Goal: Check status: Check status

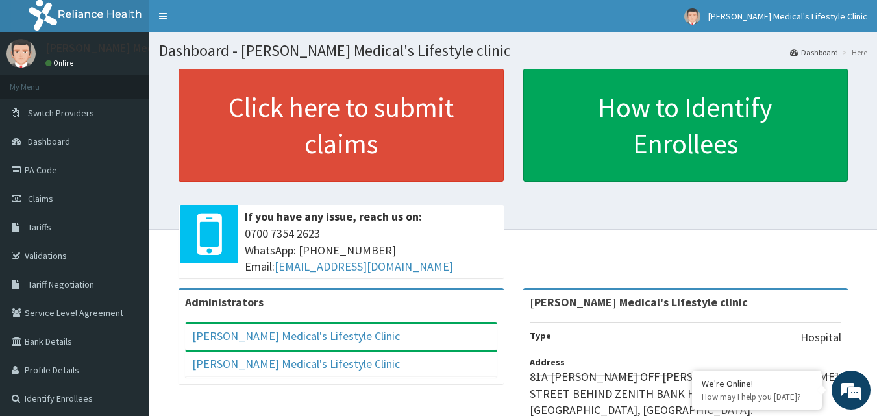
scroll to position [65, 0]
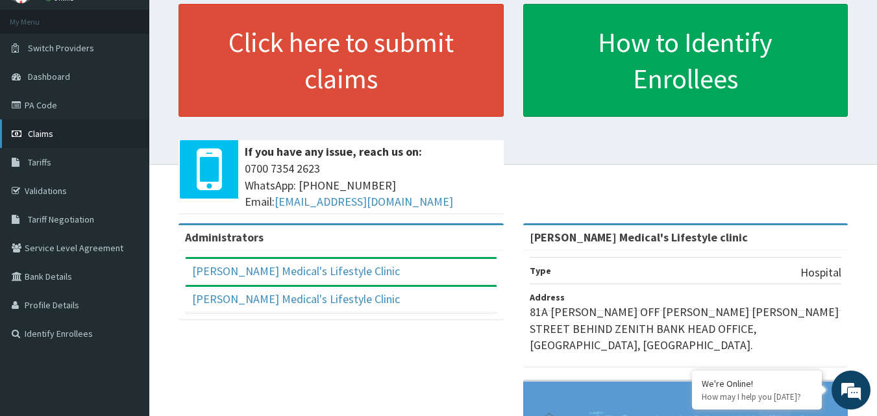
click at [64, 137] on link "Claims" at bounding box center [74, 133] width 149 height 29
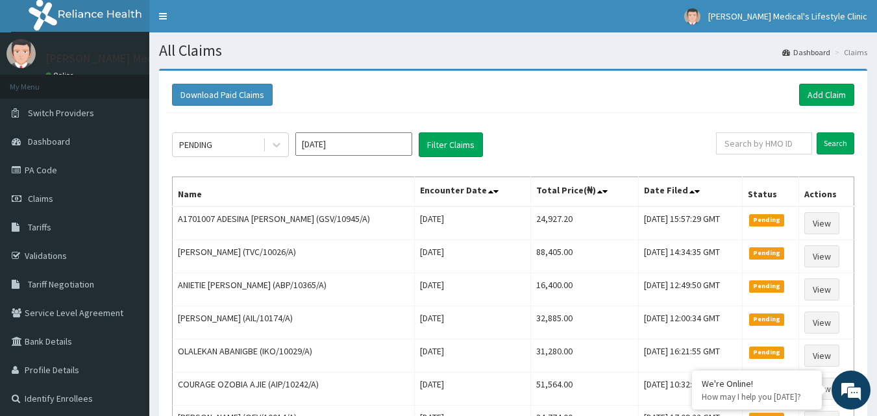
click at [347, 149] on input "[DATE]" at bounding box center [353, 143] width 117 height 23
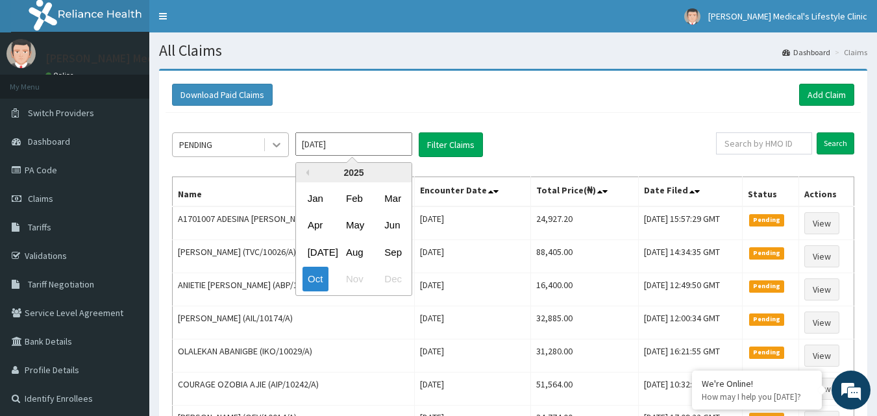
click at [267, 145] on div at bounding box center [276, 144] width 23 height 23
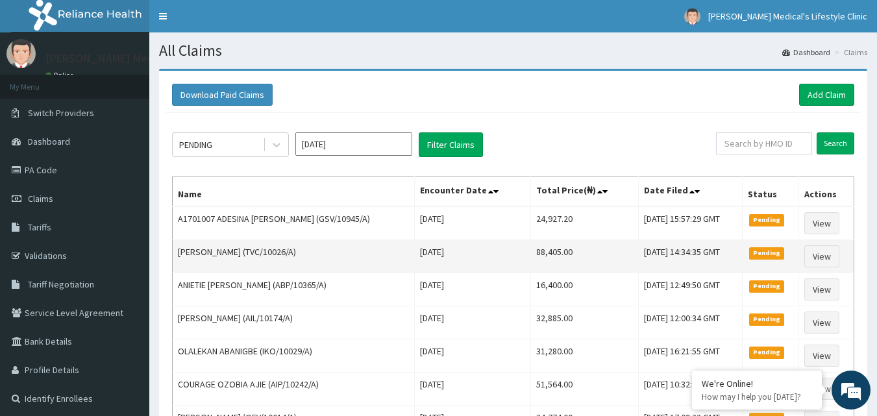
click at [393, 250] on td "[PERSON_NAME] (TVC/10026/A)" at bounding box center [294, 256] width 242 height 33
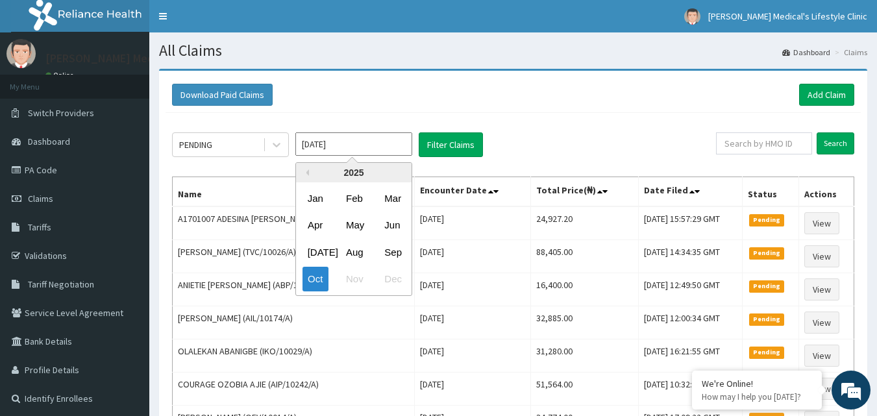
click at [349, 142] on input "[DATE]" at bounding box center [353, 143] width 117 height 23
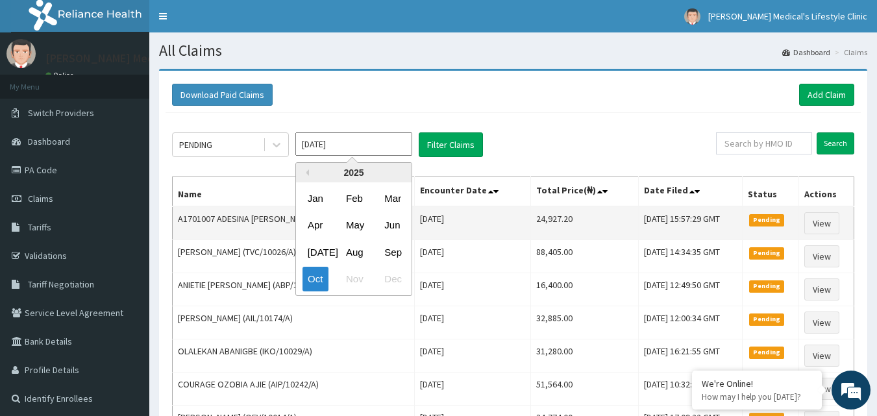
click at [395, 246] on div "Sep" at bounding box center [392, 252] width 26 height 24
type input "[DATE]"
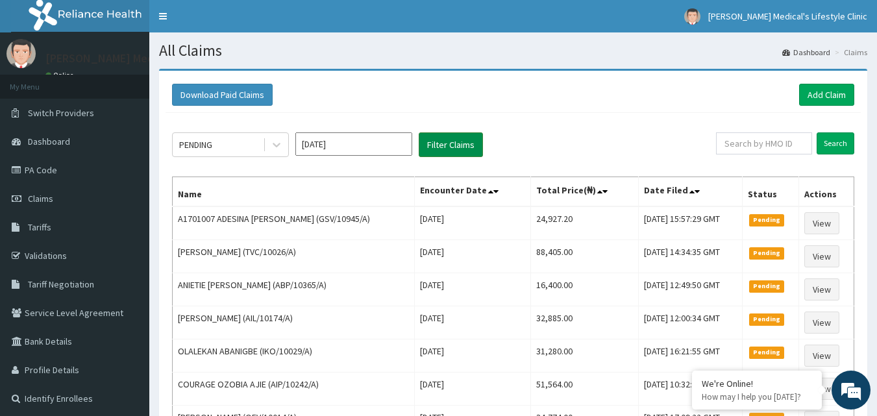
click at [439, 142] on button "Filter Claims" at bounding box center [451, 144] width 64 height 25
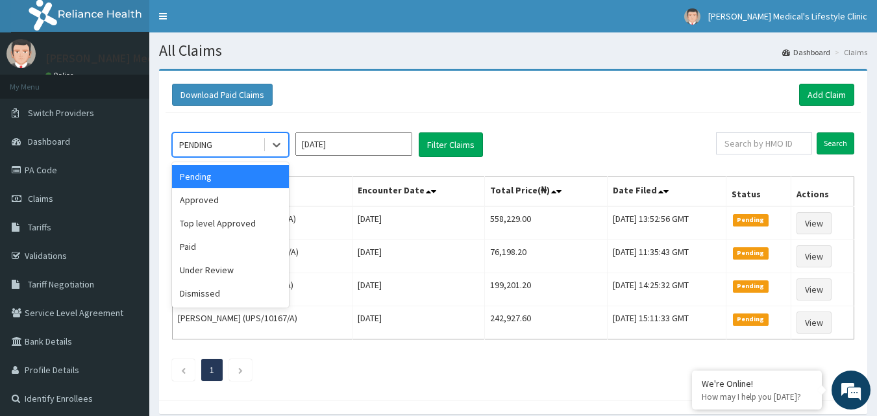
click at [211, 134] on div "PENDING" at bounding box center [218, 144] width 90 height 21
click at [218, 197] on div "Approved" at bounding box center [230, 199] width 117 height 23
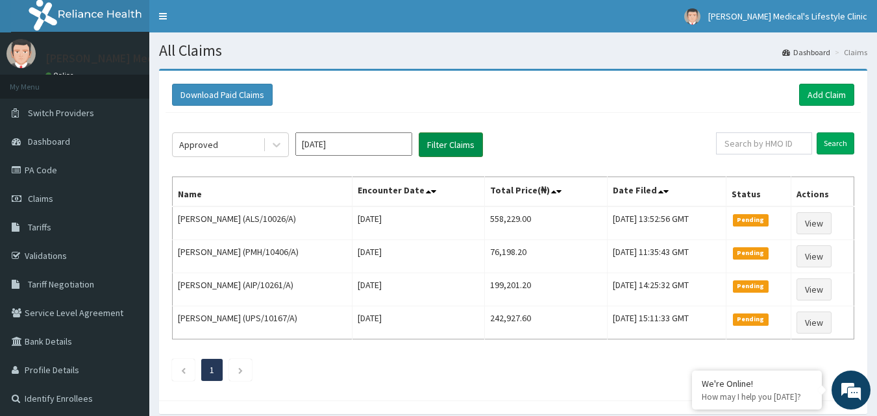
click at [447, 146] on button "Filter Claims" at bounding box center [451, 144] width 64 height 25
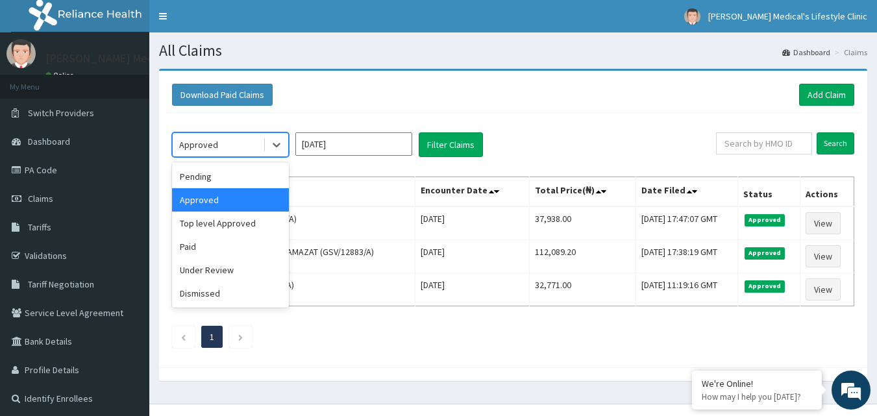
click at [254, 146] on div "Approved" at bounding box center [218, 144] width 90 height 21
click at [225, 262] on div "Under Review" at bounding box center [230, 269] width 117 height 23
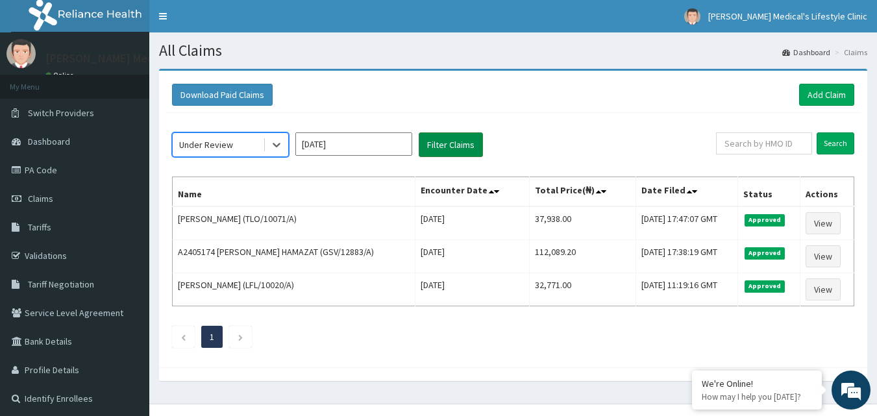
click at [446, 144] on button "Filter Claims" at bounding box center [451, 144] width 64 height 25
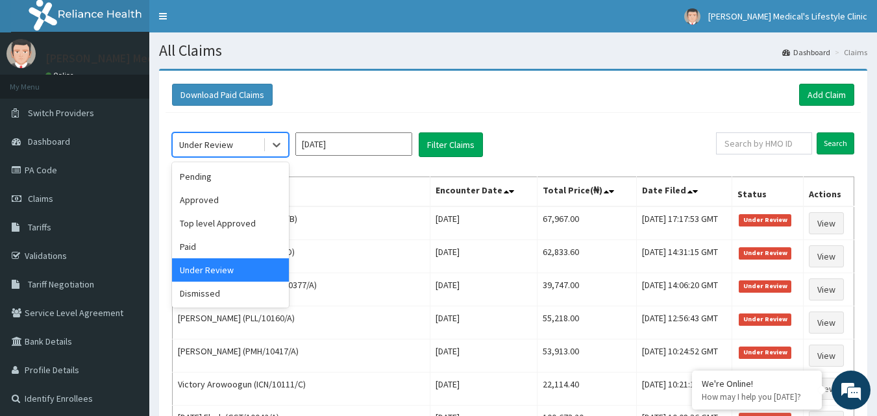
click at [264, 140] on div "Under Review" at bounding box center [230, 144] width 117 height 25
click at [229, 294] on div "Dismissed" at bounding box center [230, 293] width 117 height 23
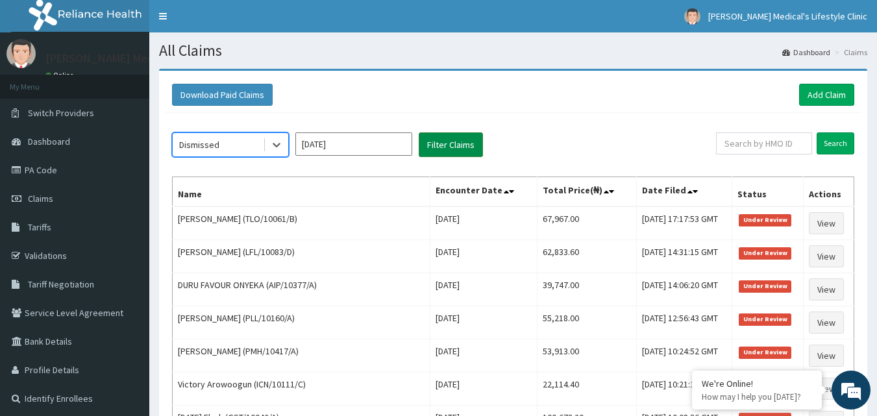
click at [447, 142] on button "Filter Claims" at bounding box center [451, 144] width 64 height 25
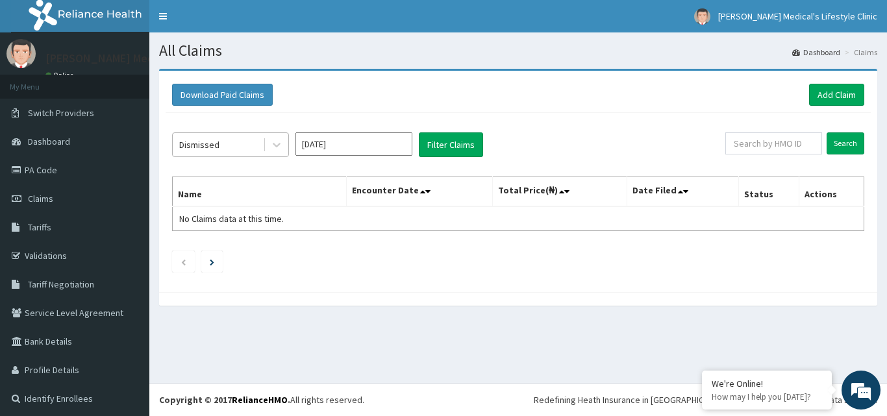
click at [232, 143] on div "Dismissed" at bounding box center [218, 144] width 90 height 21
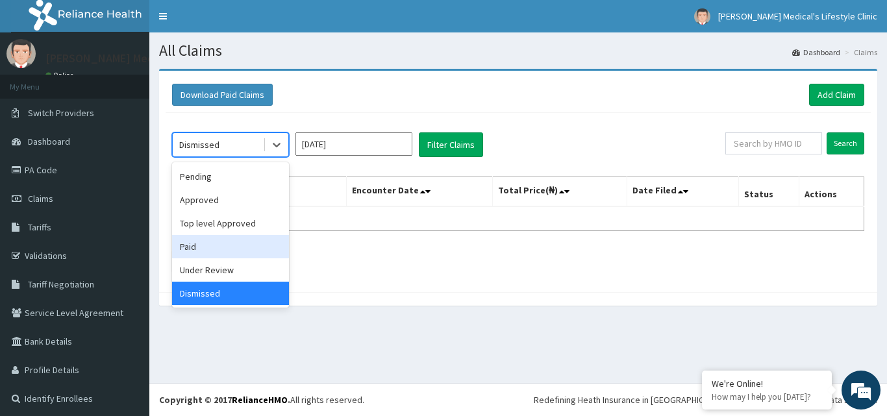
click at [204, 246] on div "Paid" at bounding box center [230, 246] width 117 height 23
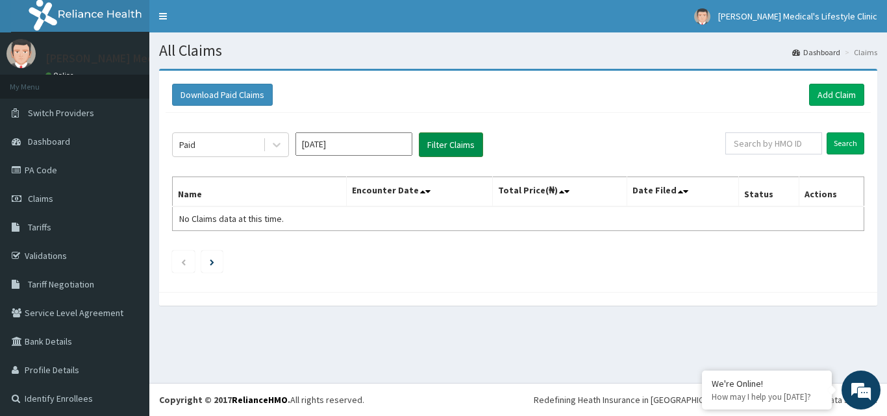
click at [462, 145] on button "Filter Claims" at bounding box center [451, 144] width 64 height 25
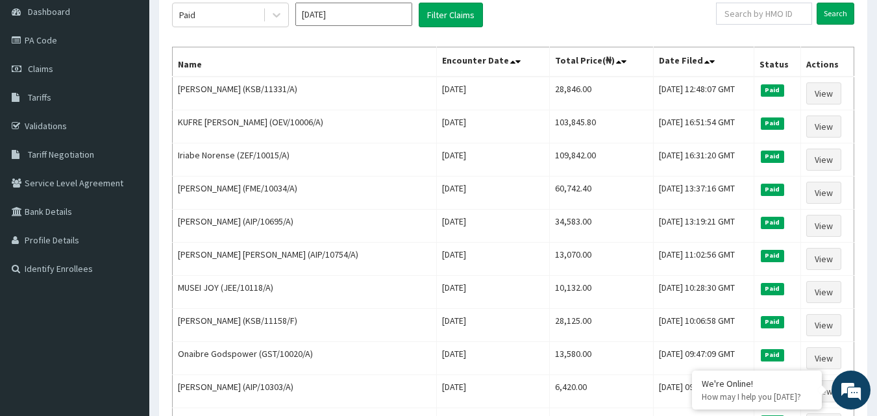
scroll to position [178, 0]
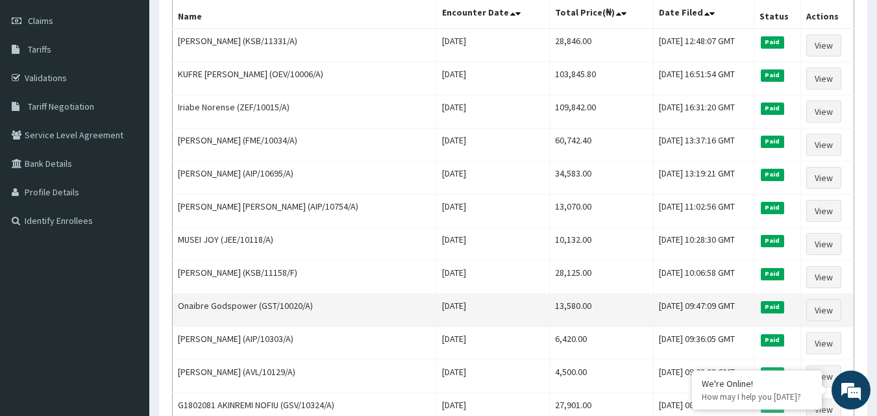
drag, startPoint x: 178, startPoint y: 86, endPoint x: 484, endPoint y: 310, distance: 378.6
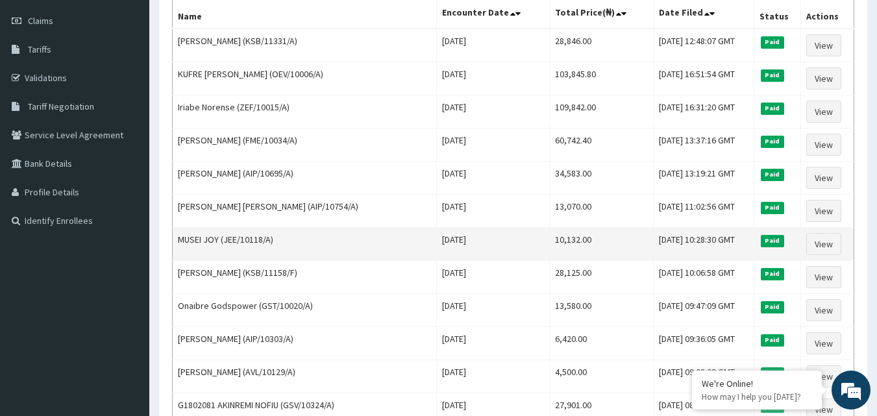
click at [389, 232] on td "MUSEI JOY (JEE/10118/A)" at bounding box center [305, 244] width 264 height 33
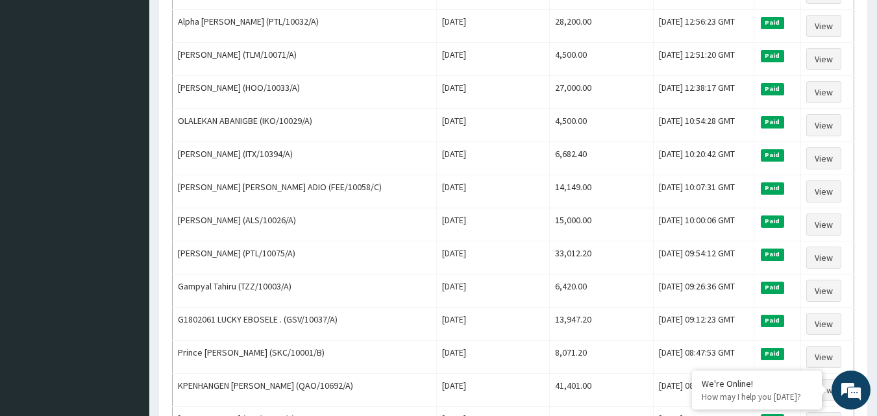
scroll to position [1577, 0]
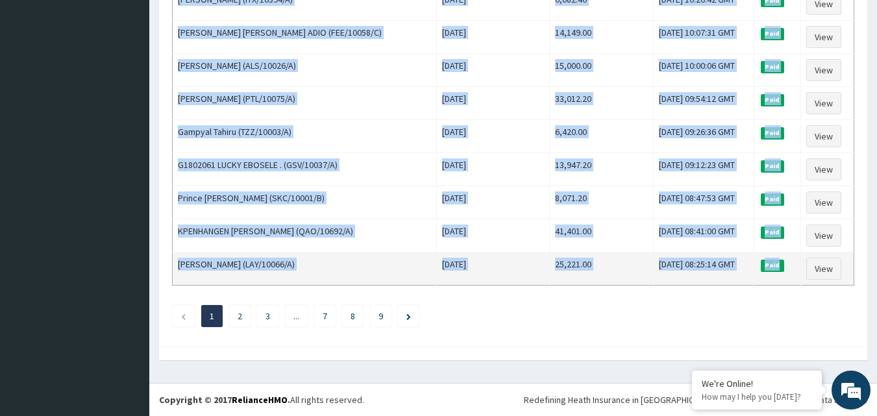
drag, startPoint x: 177, startPoint y: 40, endPoint x: 785, endPoint y: 275, distance: 651.4
copy tbody "[PERSON_NAME] (KSB/11331/A) [DATE] 28,846.00 [DATE] 12:48:07 GMT Paid View KUFR…"
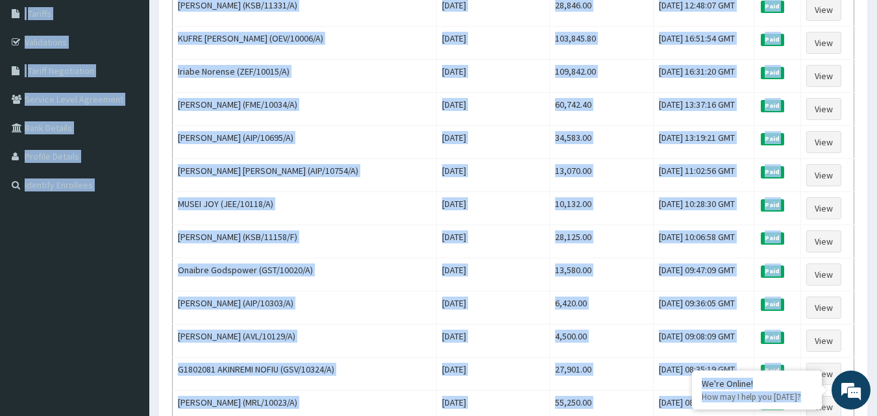
scroll to position [0, 0]
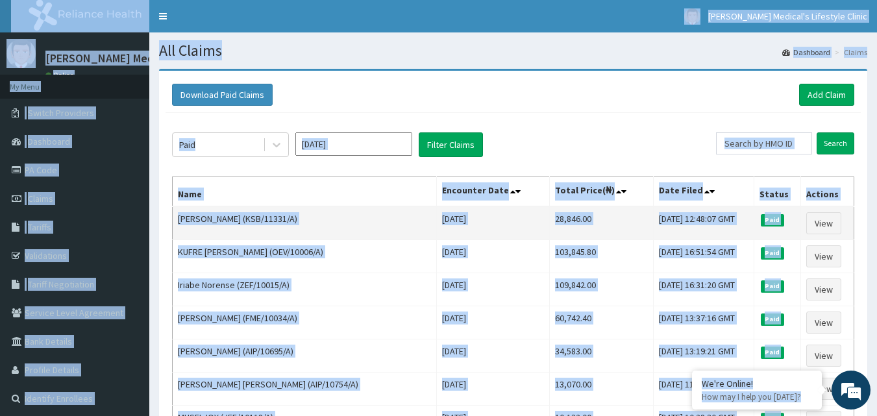
click at [338, 221] on td "[PERSON_NAME] (KSB/11331/A)" at bounding box center [305, 223] width 264 height 34
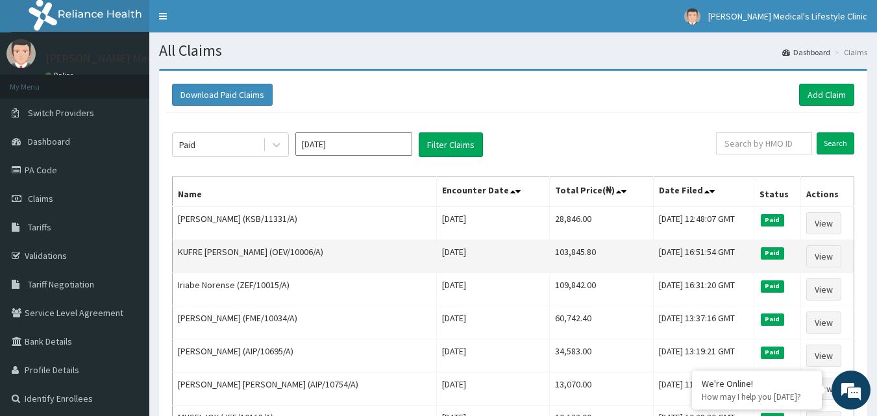
drag, startPoint x: 180, startPoint y: 195, endPoint x: 429, endPoint y: 254, distance: 256.0
